Goal: Information Seeking & Learning: Learn about a topic

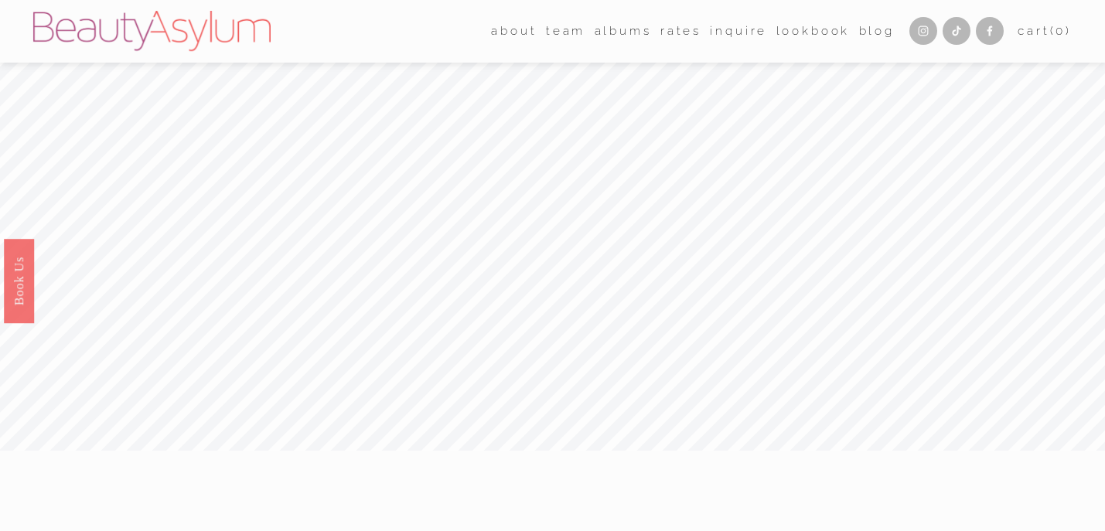
click at [670, 26] on link "Rates" at bounding box center [680, 31] width 41 height 24
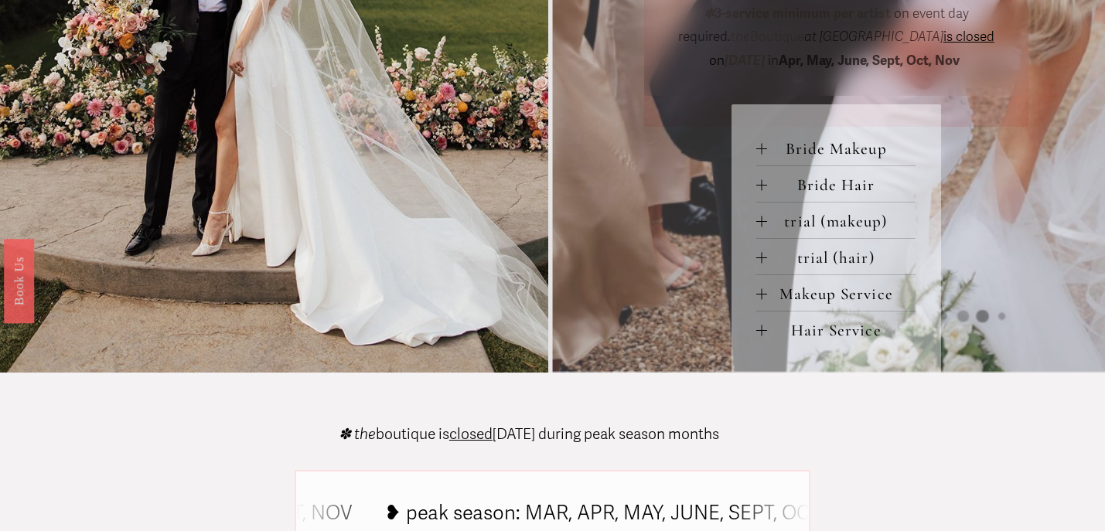
scroll to position [689, 0]
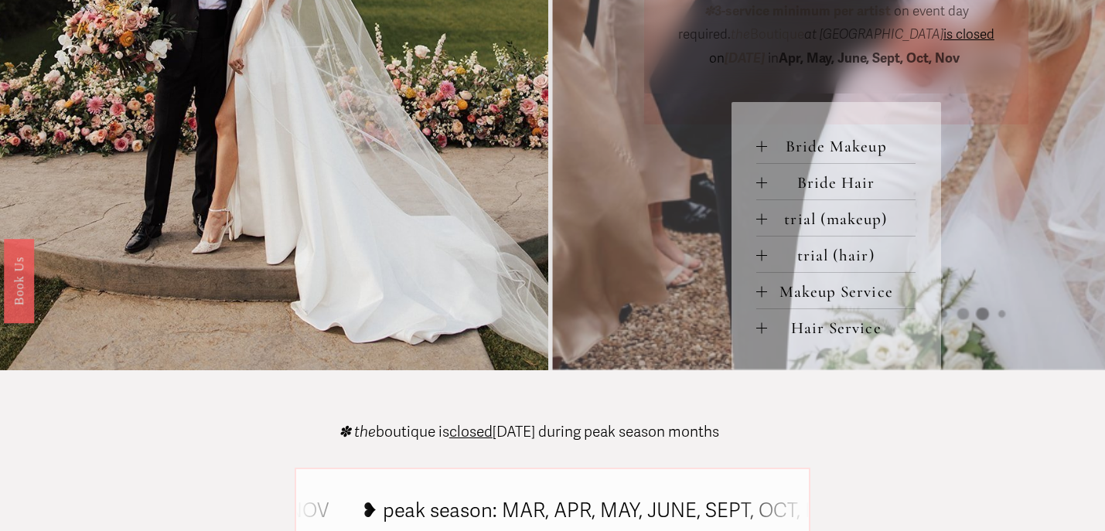
click at [762, 295] on div at bounding box center [761, 291] width 11 height 11
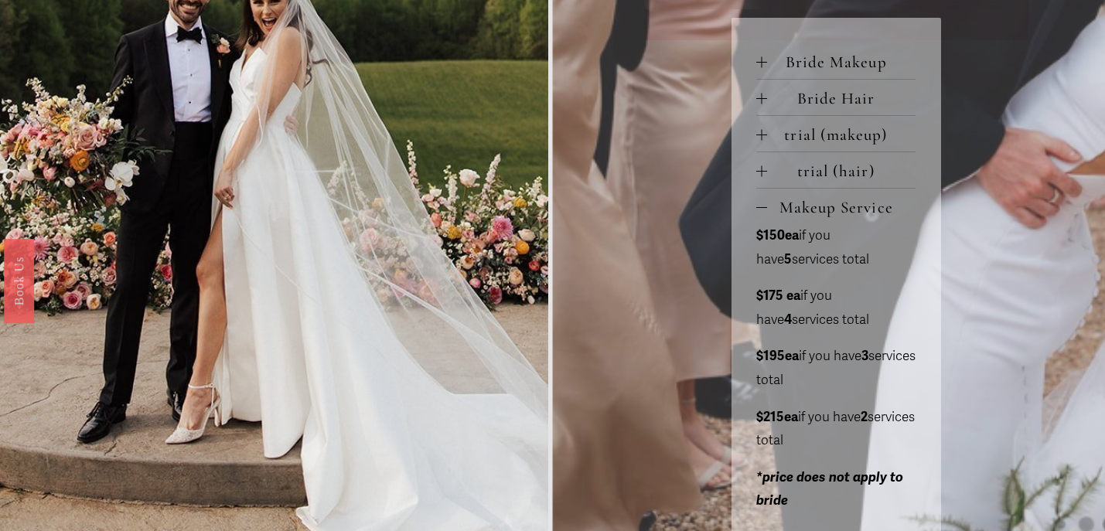
scroll to position [781, 0]
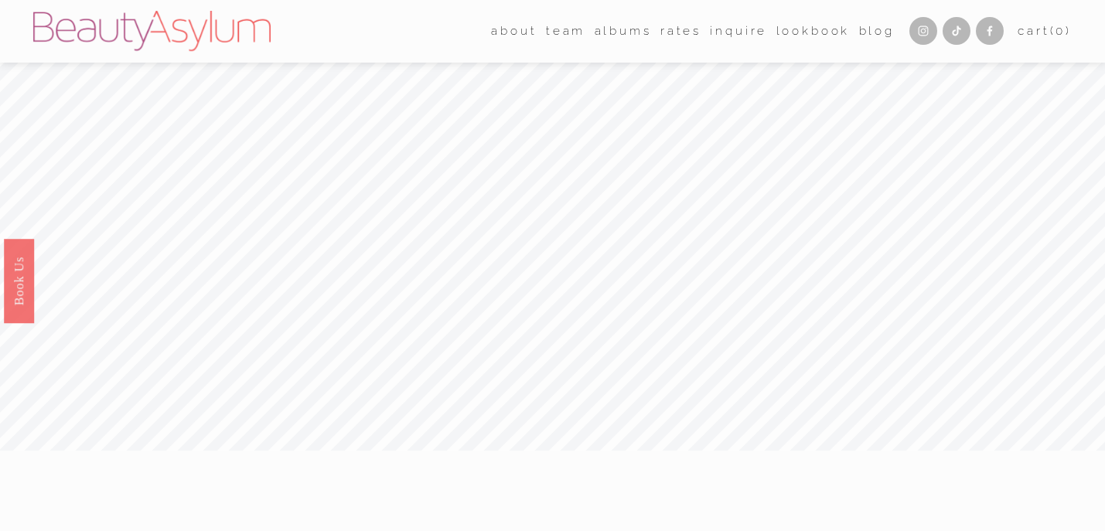
click at [676, 32] on link "Rates" at bounding box center [680, 31] width 41 height 24
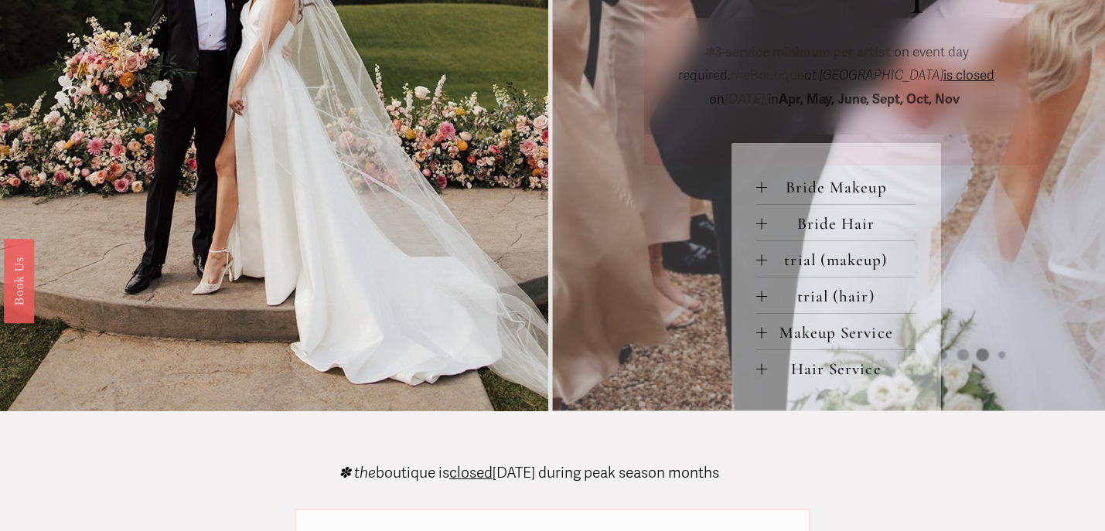
scroll to position [649, 0]
click at [759, 371] on div at bounding box center [761, 368] width 11 height 11
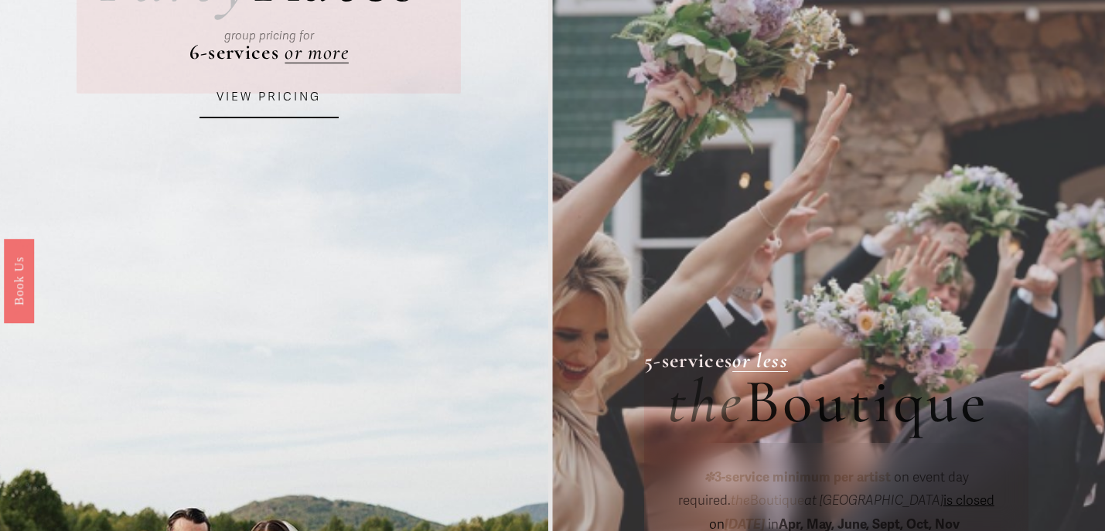
scroll to position [0, 0]
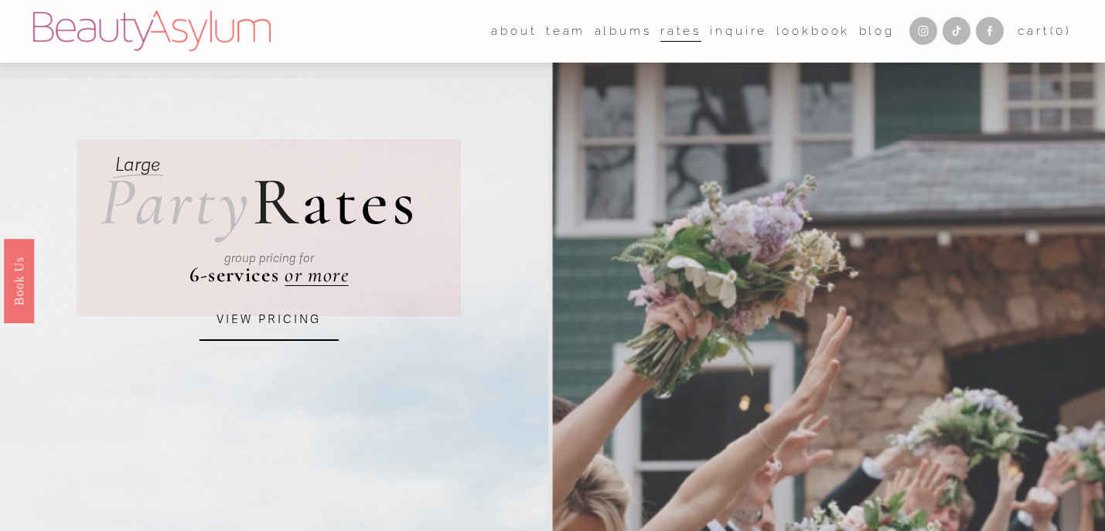
click at [138, 24] on img at bounding box center [151, 31] width 237 height 40
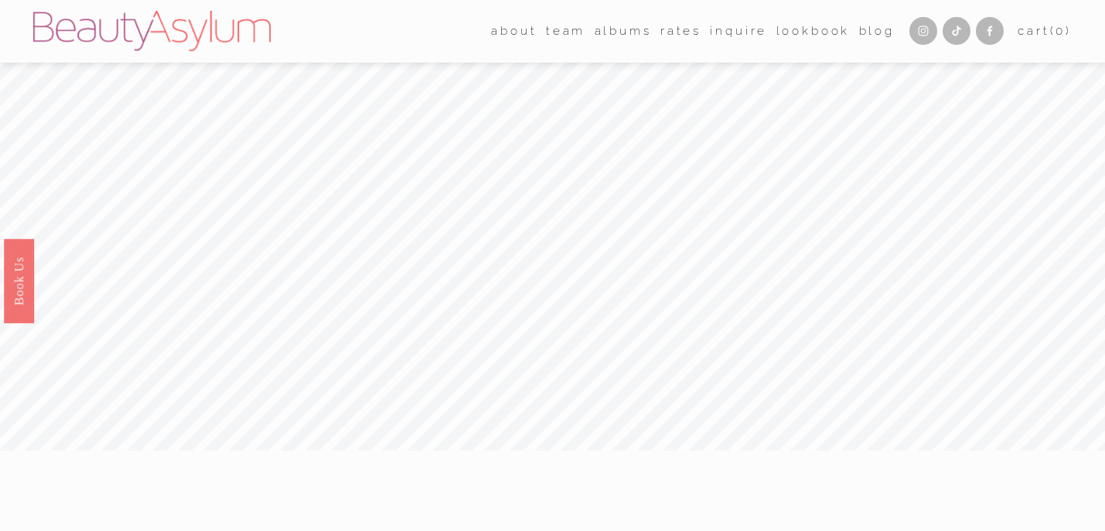
click at [0, 0] on link "[GEOGRAPHIC_DATA]" at bounding box center [0, 0] width 0 height 0
